Goal: Information Seeking & Learning: Learn about a topic

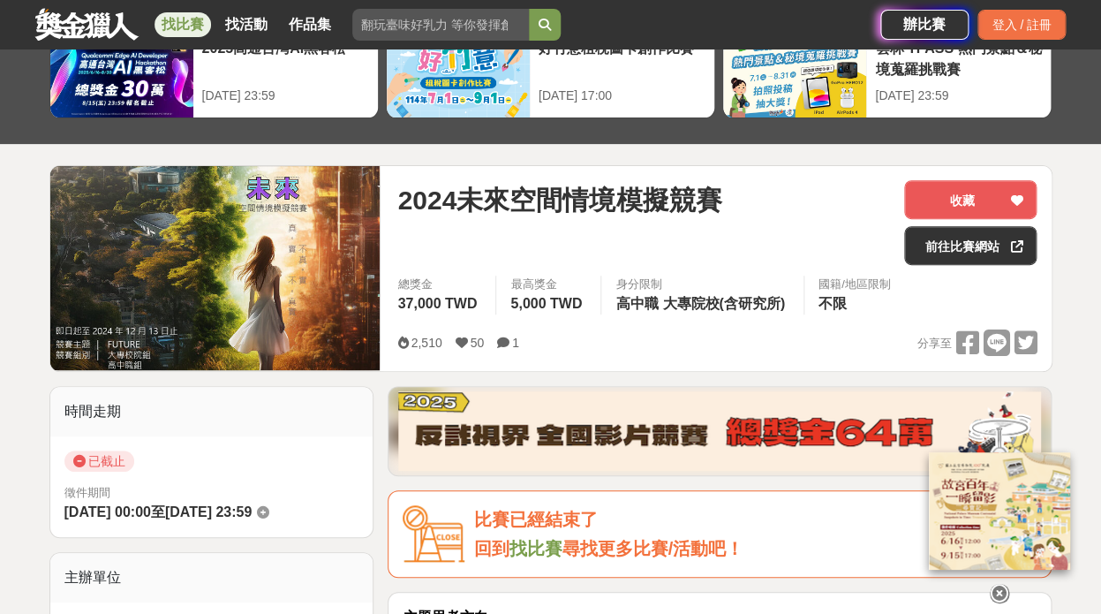
scroll to position [116, 0]
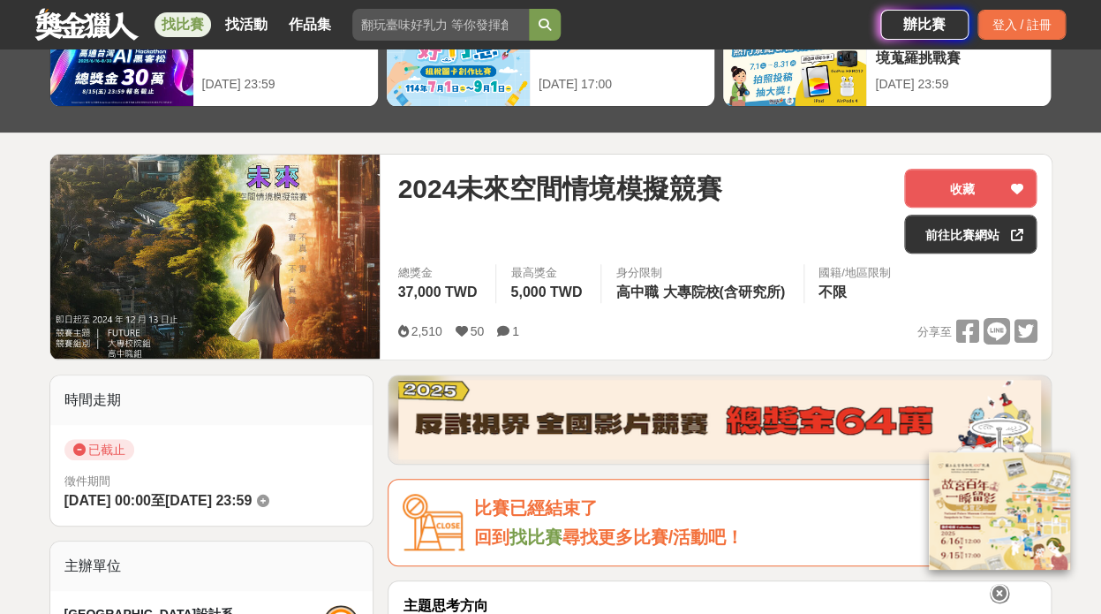
click at [1001, 586] on icon at bounding box center [999, 593] width 19 height 19
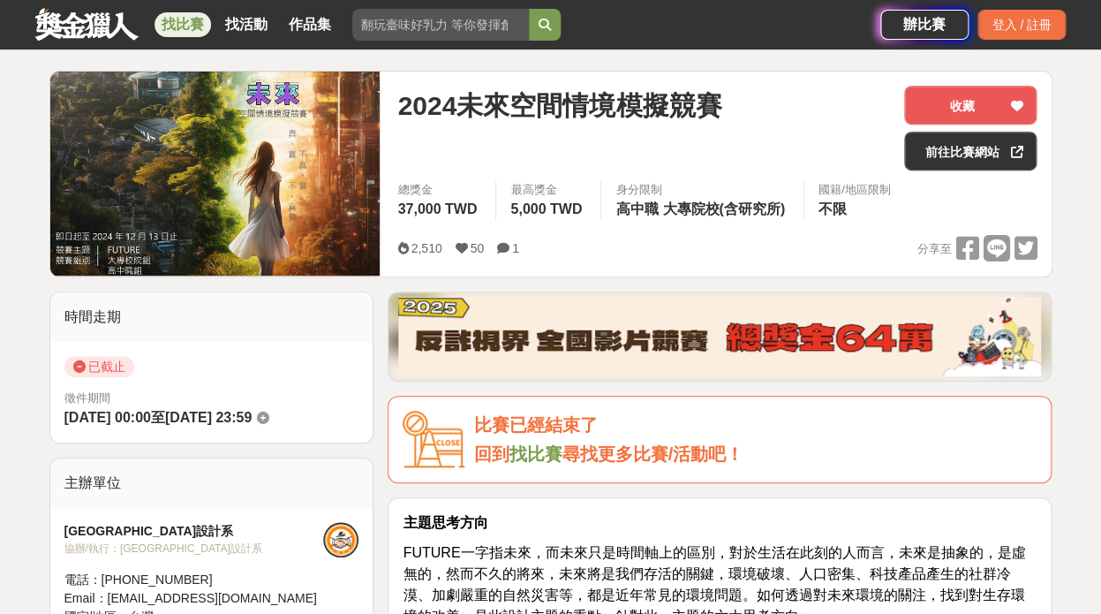
scroll to position [197, 0]
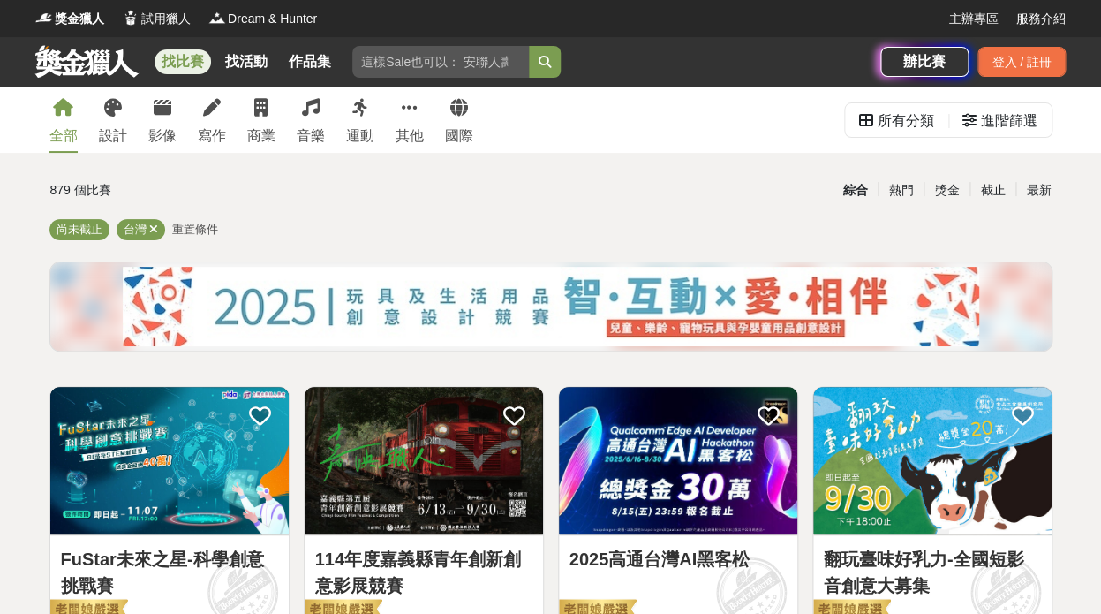
click at [434, 59] on input "search" at bounding box center [440, 62] width 177 height 32
type input "空間"
click at [529, 46] on button "submit" at bounding box center [545, 62] width 32 height 32
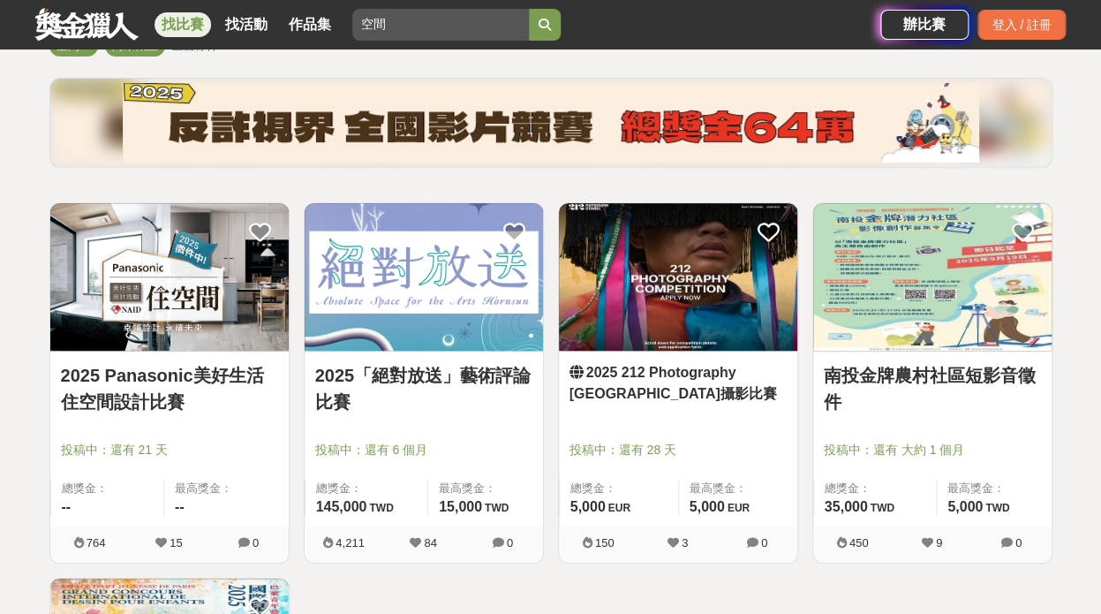
scroll to position [193, 0]
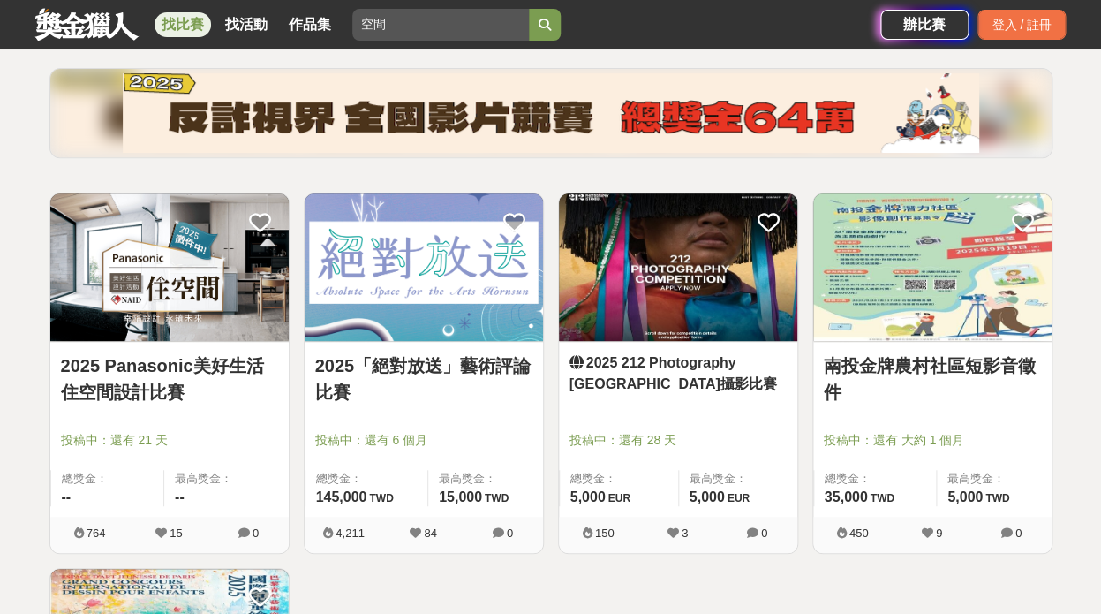
click at [199, 293] on img at bounding box center [169, 266] width 238 height 147
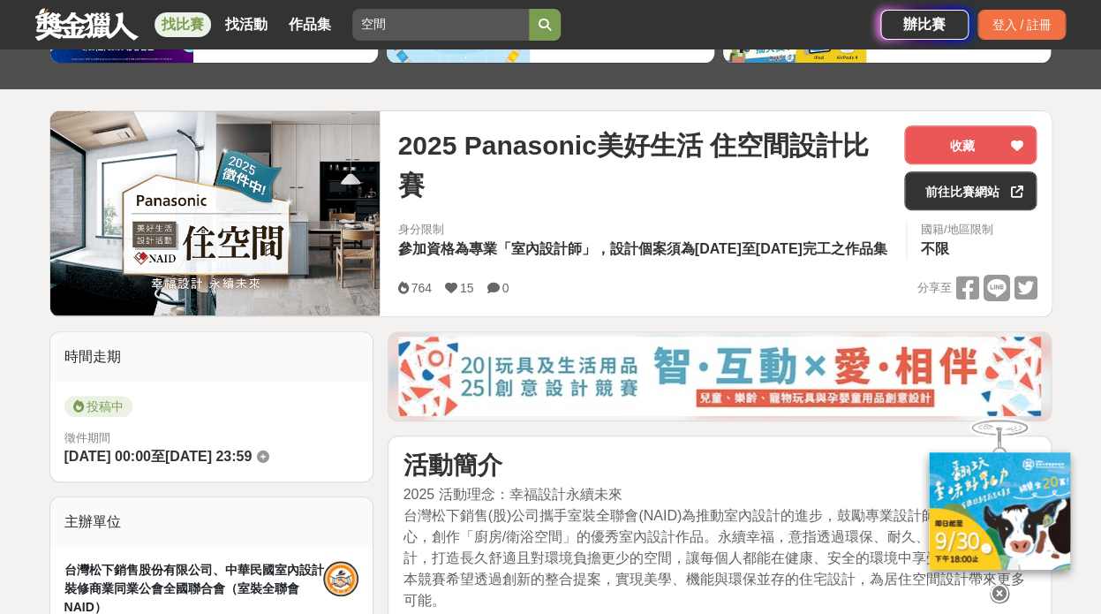
scroll to position [156, 0]
